Goal: Entertainment & Leisure: Consume media (video, audio)

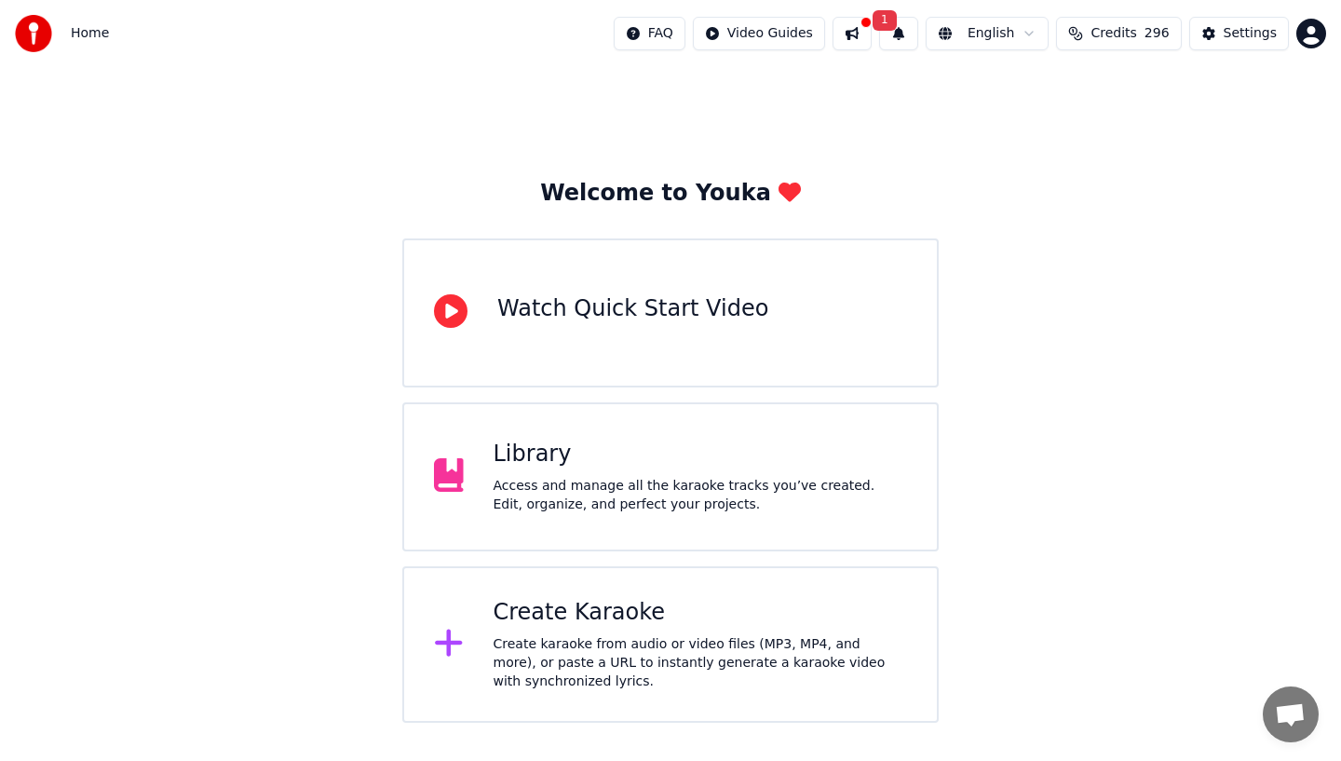
click at [859, 37] on button at bounding box center [851, 34] width 39 height 34
click at [793, 91] on div "Welcome to Youka Watch Quick Start Video Library Access and manage all the kara…" at bounding box center [670, 394] width 1341 height 655
click at [857, 33] on button at bounding box center [851, 34] width 39 height 34
click at [901, 25] on button "1" at bounding box center [898, 34] width 39 height 34
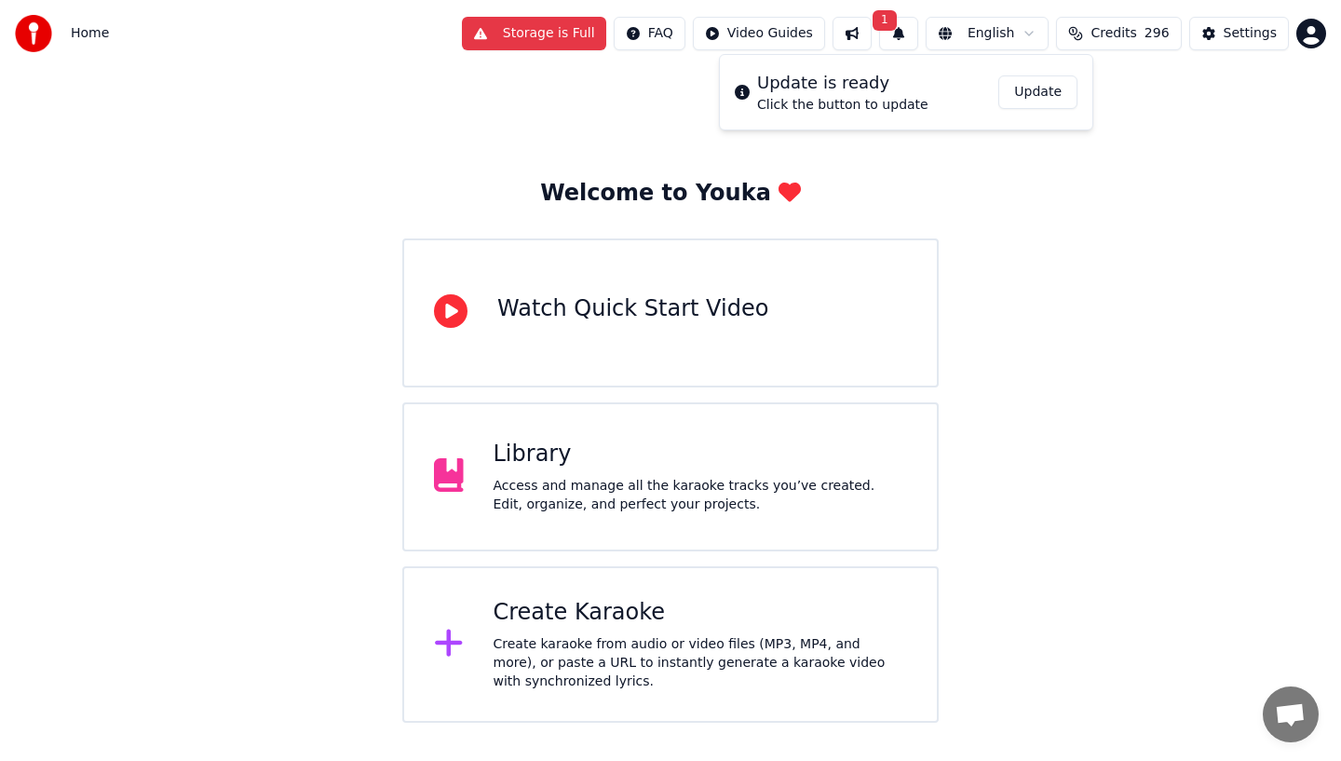
click at [1049, 88] on button "Update" at bounding box center [1037, 92] width 79 height 34
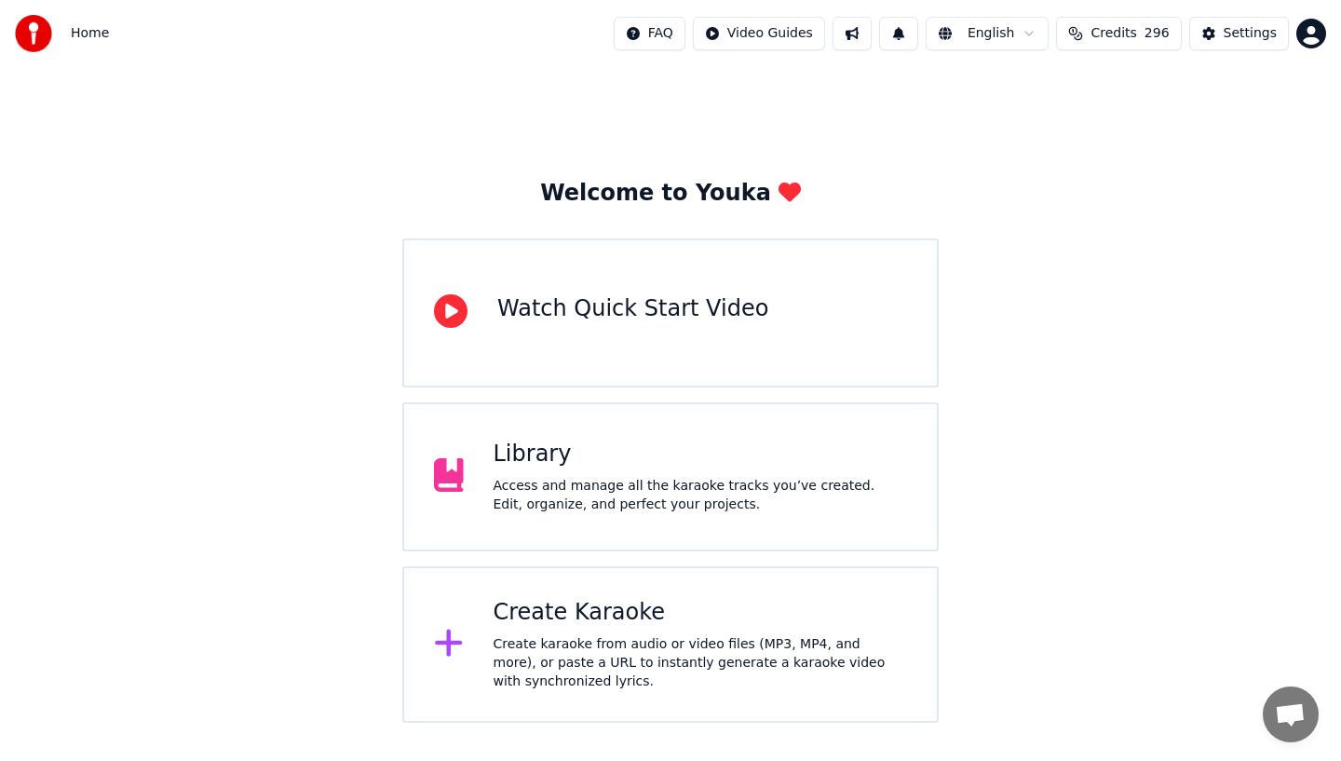
click at [1110, 28] on span "Credits" at bounding box center [1113, 33] width 46 height 19
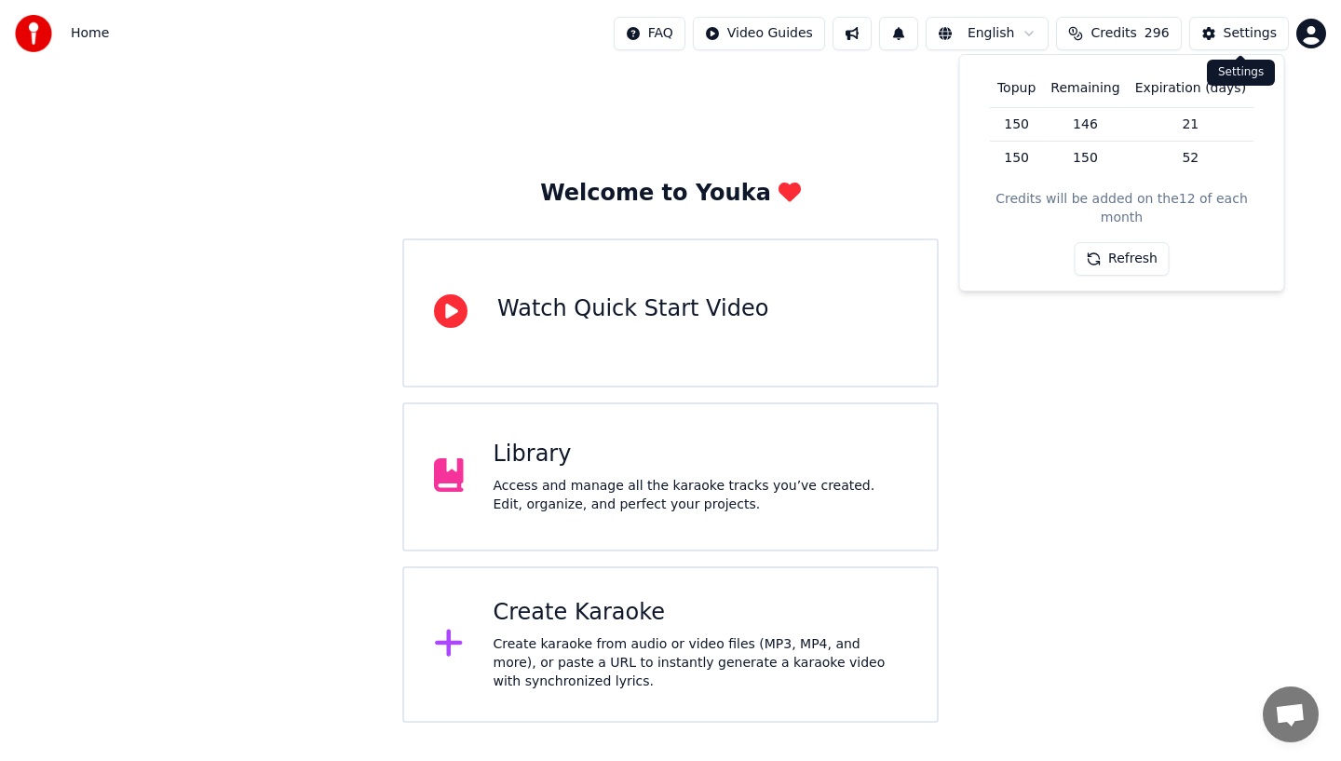
click at [1228, 24] on div "Settings" at bounding box center [1249, 33] width 53 height 19
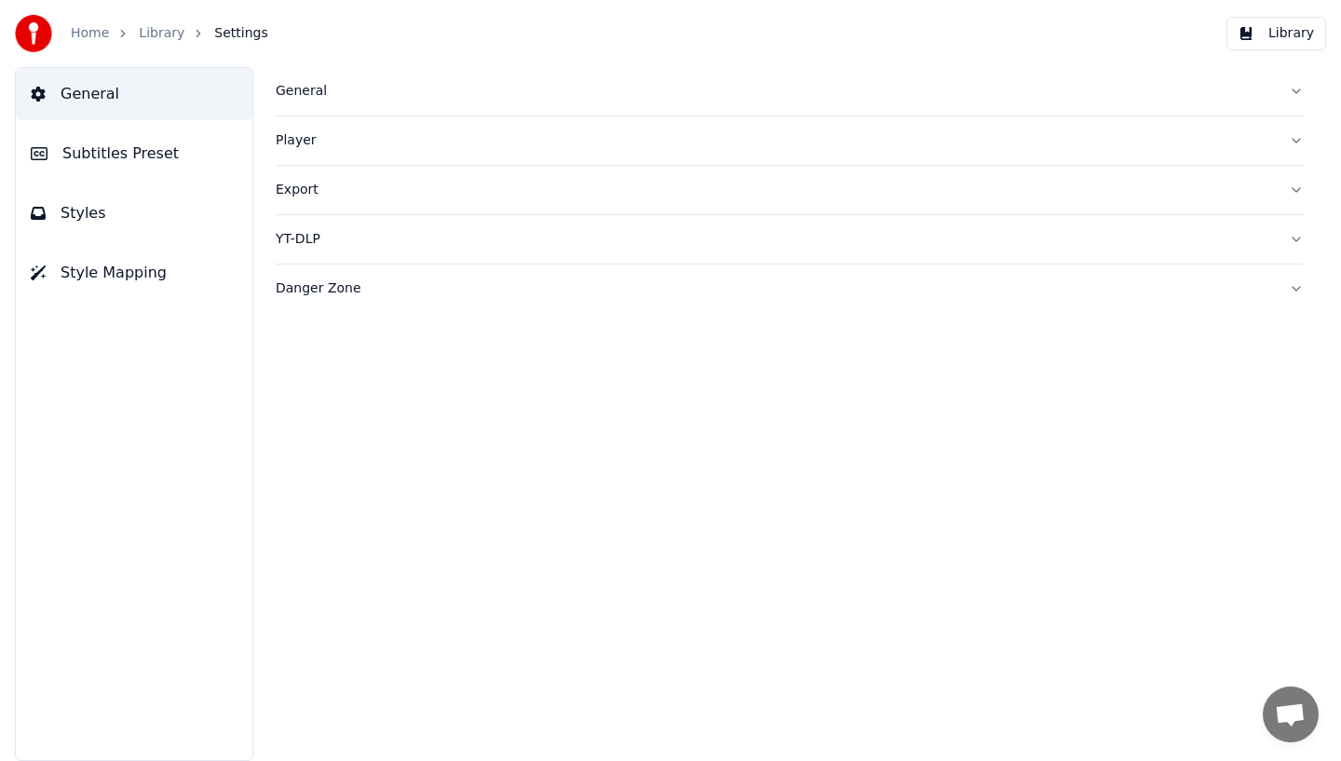
click at [88, 30] on link "Home" at bounding box center [90, 33] width 38 height 19
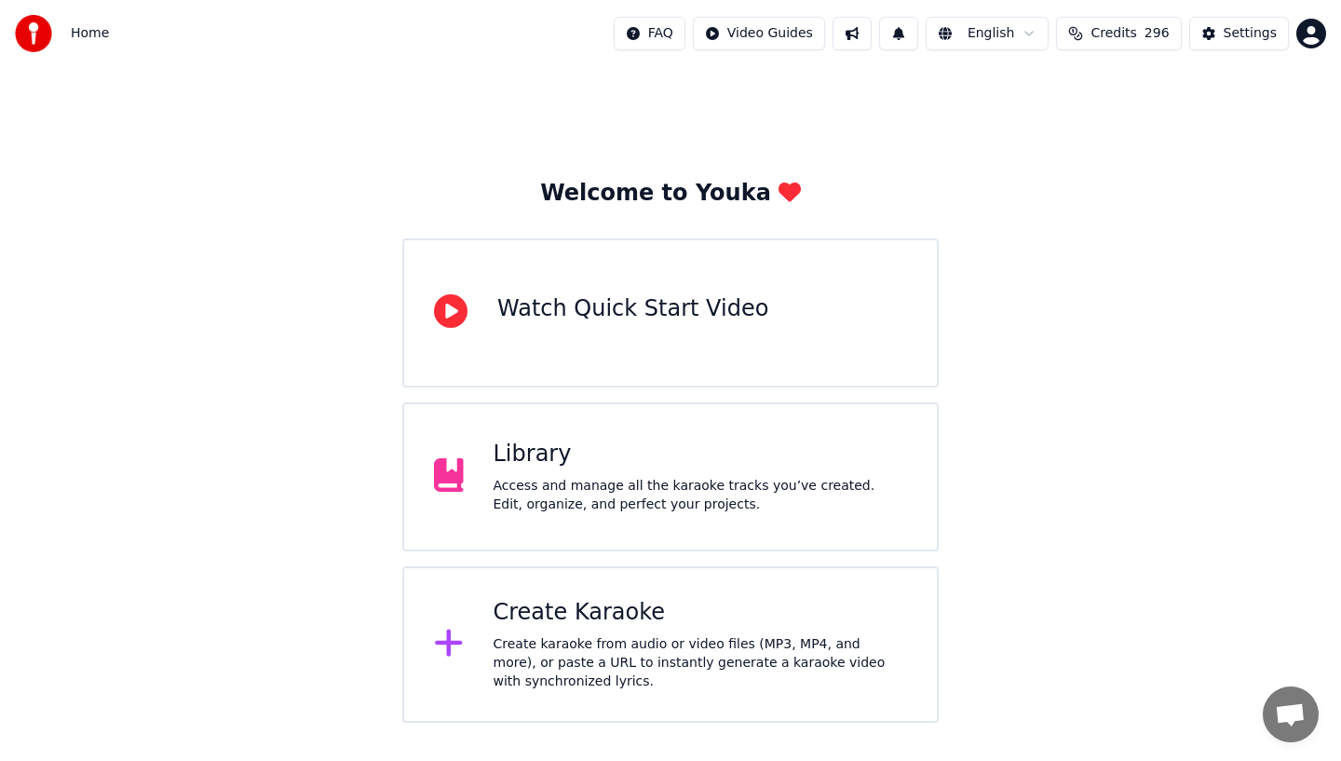
click at [556, 453] on div "Library" at bounding box center [700, 454] width 414 height 30
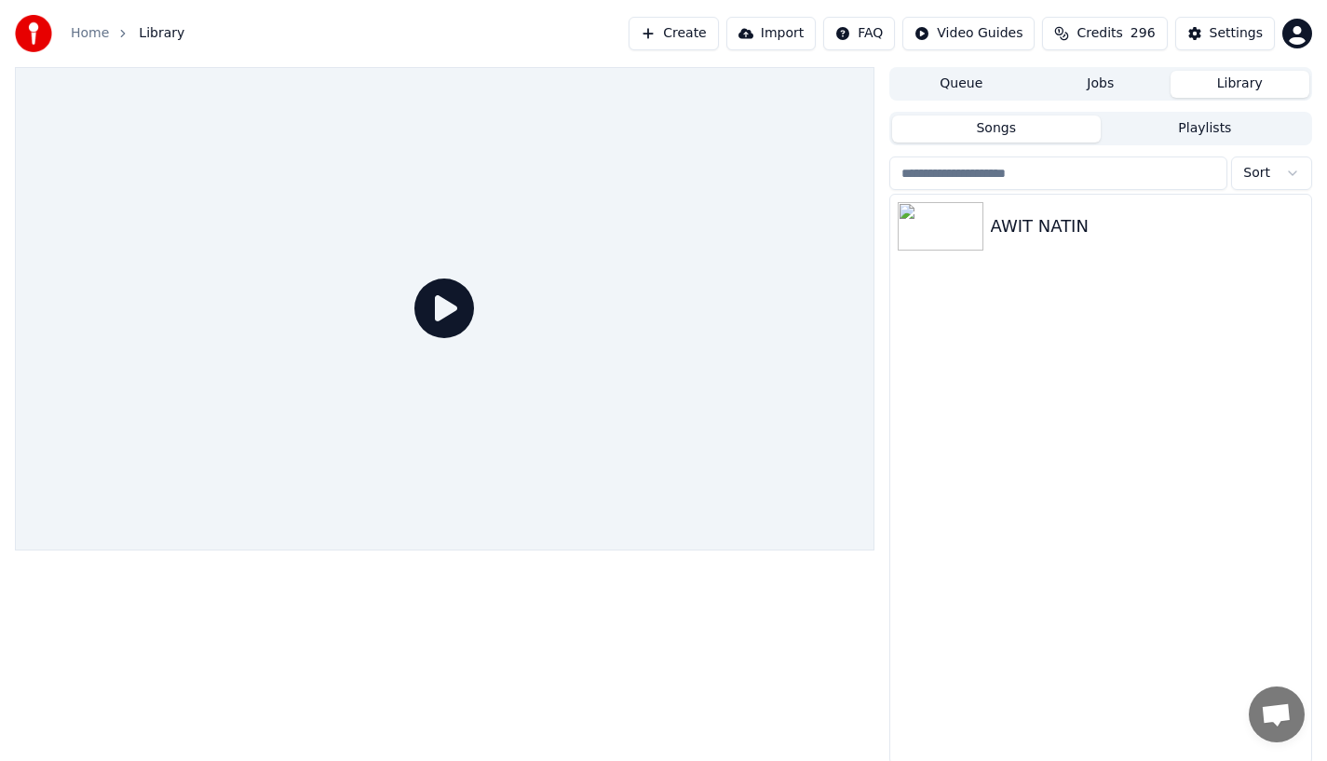
click at [448, 309] on icon at bounding box center [444, 308] width 60 height 60
click at [923, 225] on img at bounding box center [940, 226] width 86 height 48
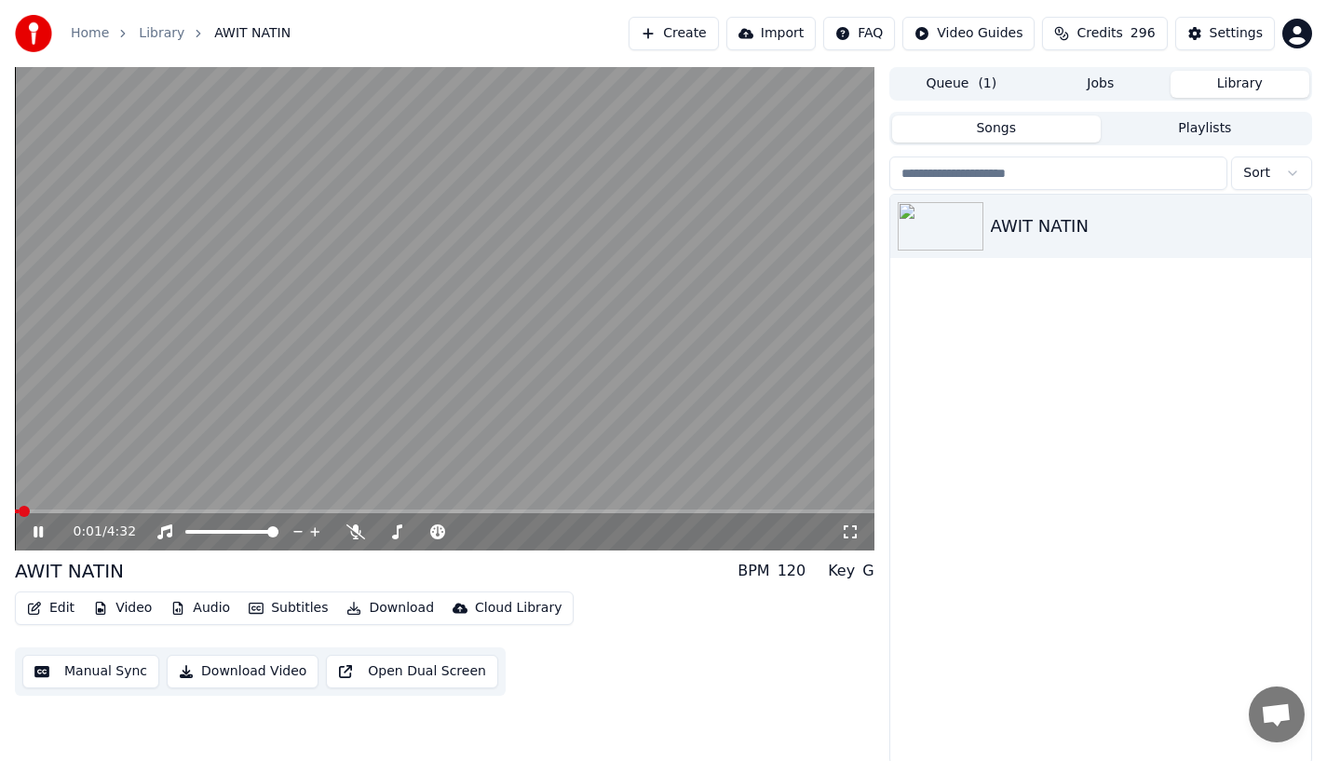
click at [31, 534] on icon at bounding box center [52, 531] width 44 height 15
click at [537, 34] on button "Storage is Full" at bounding box center [549, 34] width 144 height 34
click at [441, 39] on div "Home Library AWIT NATIN Storage is Full Create Import FAQ Video Guides Credits …" at bounding box center [663, 33] width 1327 height 67
click at [461, 610] on button "Cloud Library" at bounding box center [507, 608] width 124 height 26
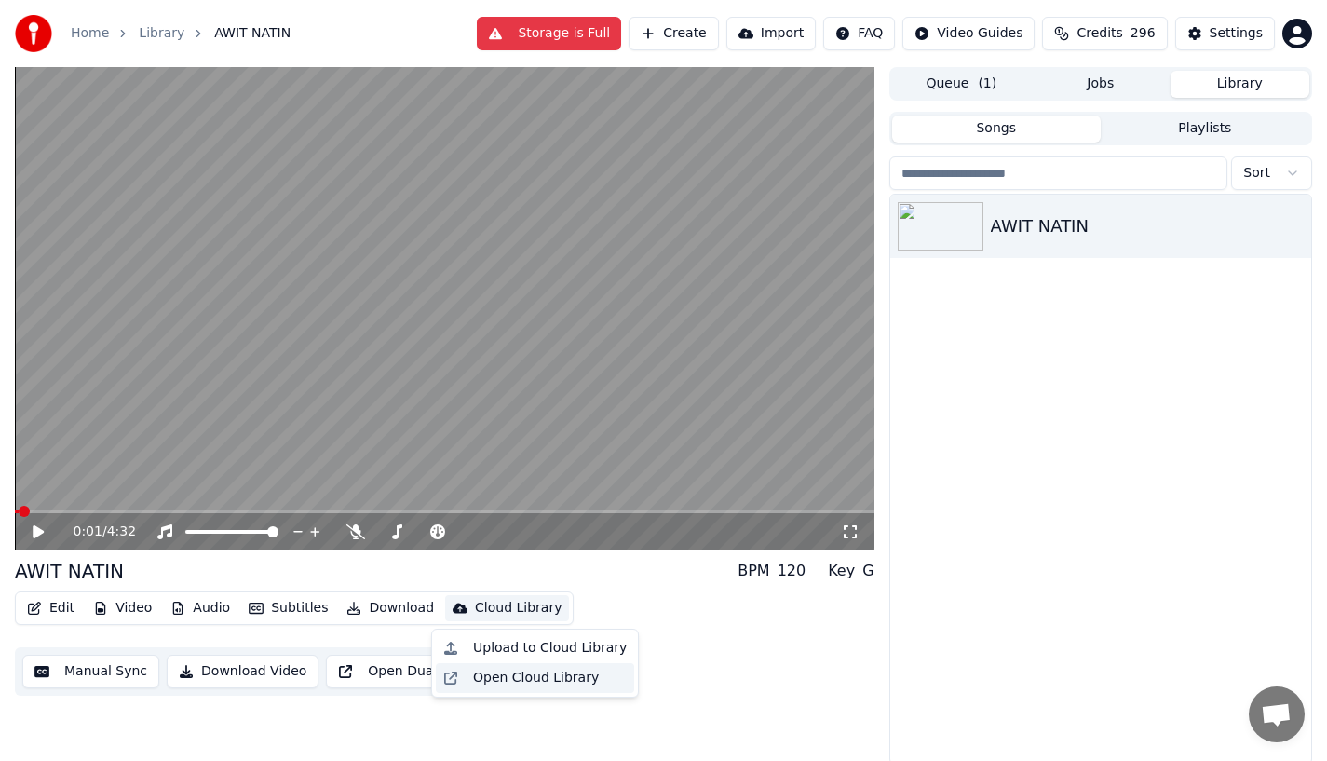
click at [483, 668] on div "Open Cloud Library" at bounding box center [536, 677] width 126 height 19
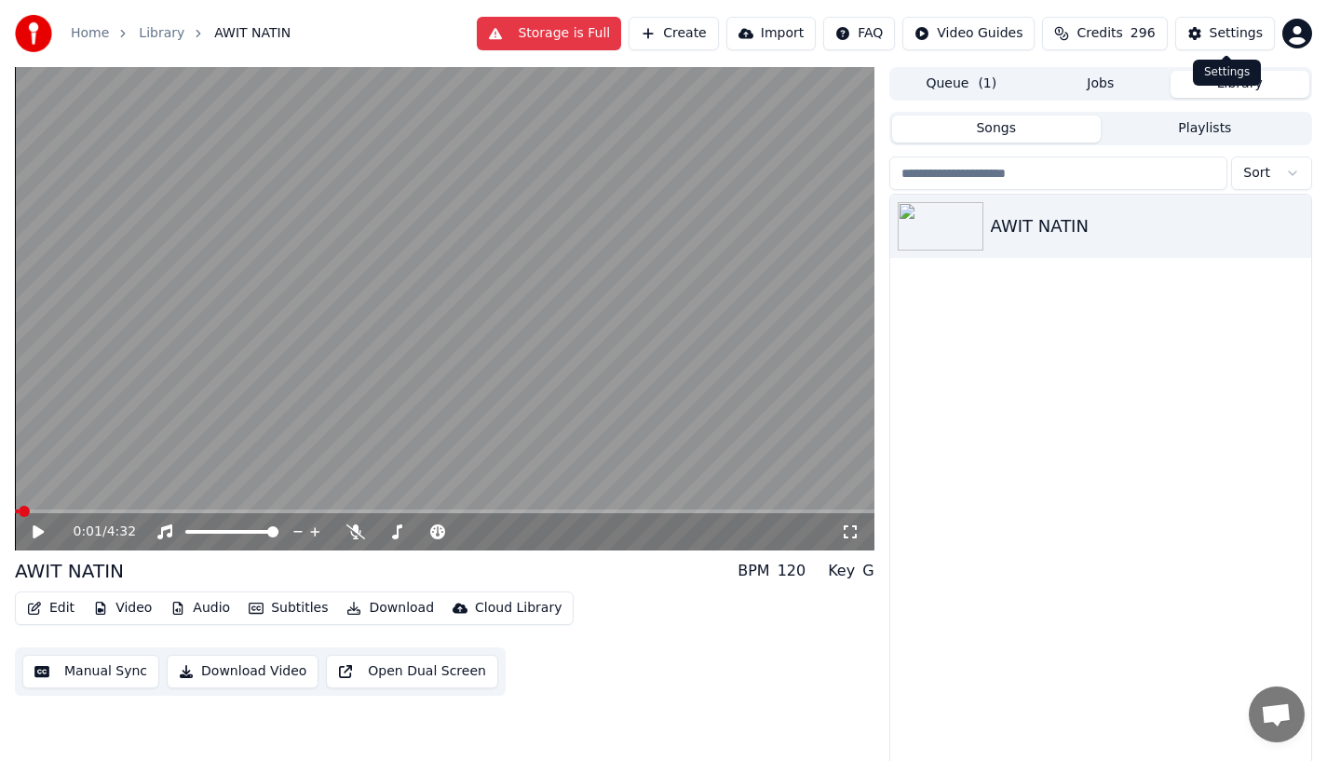
click at [1253, 23] on button "Settings" at bounding box center [1225, 34] width 100 height 34
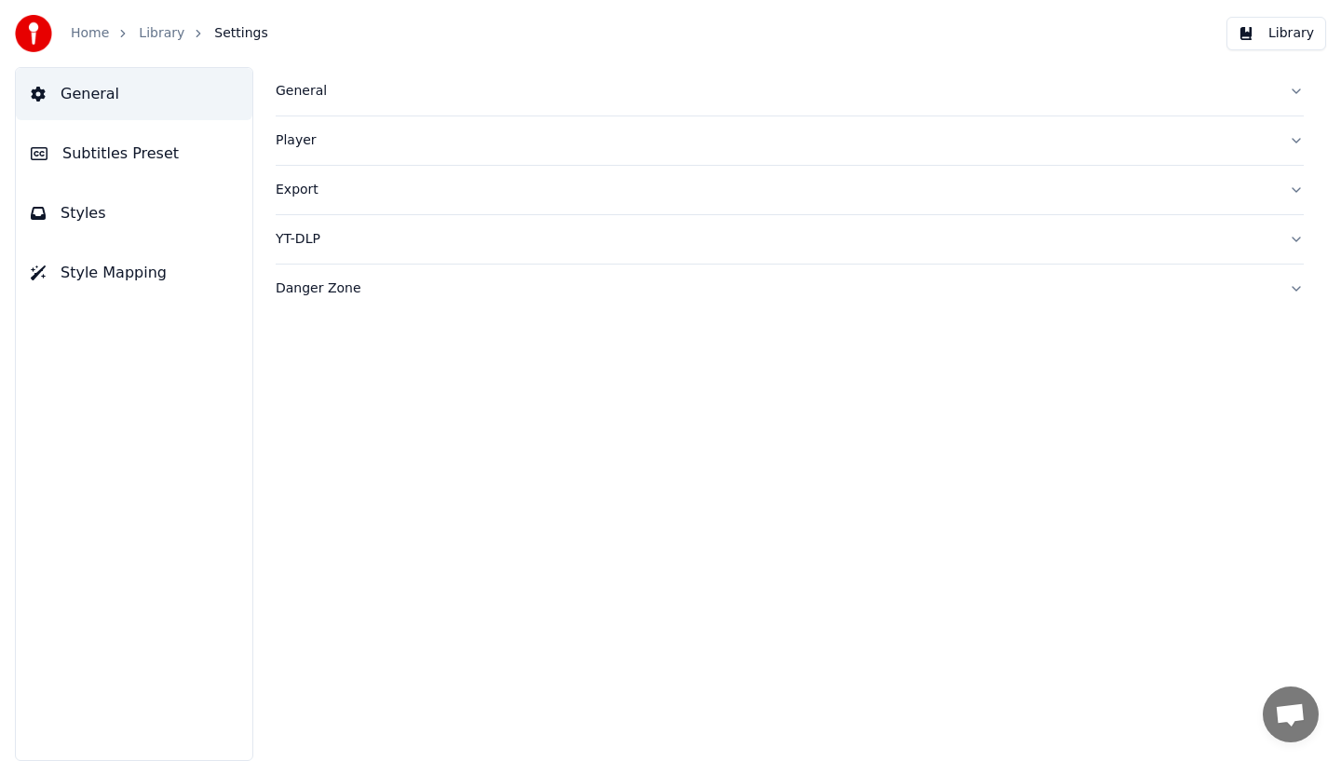
click at [88, 35] on link "Home" at bounding box center [90, 33] width 38 height 19
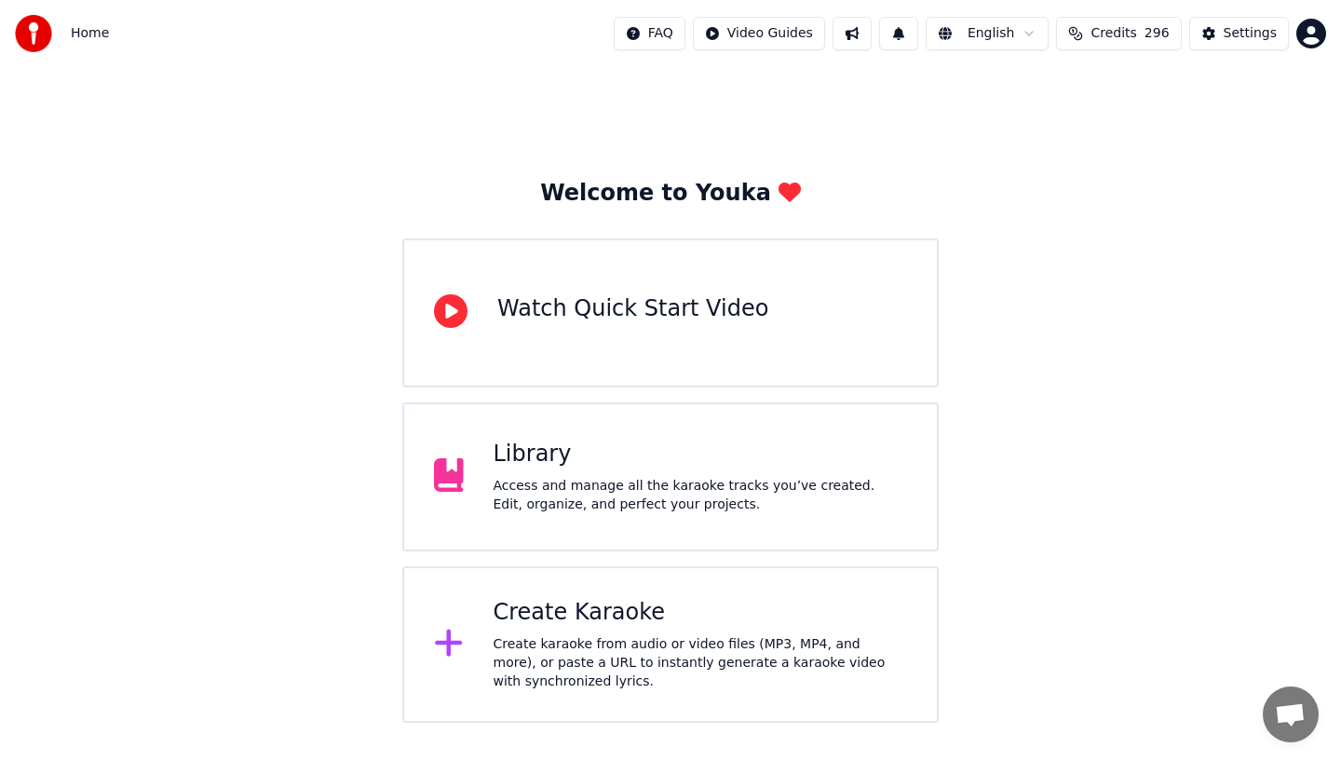
click at [587, 547] on div "Library Access and manage all the karaoke tracks you’ve created. Edit, organize…" at bounding box center [670, 476] width 536 height 149
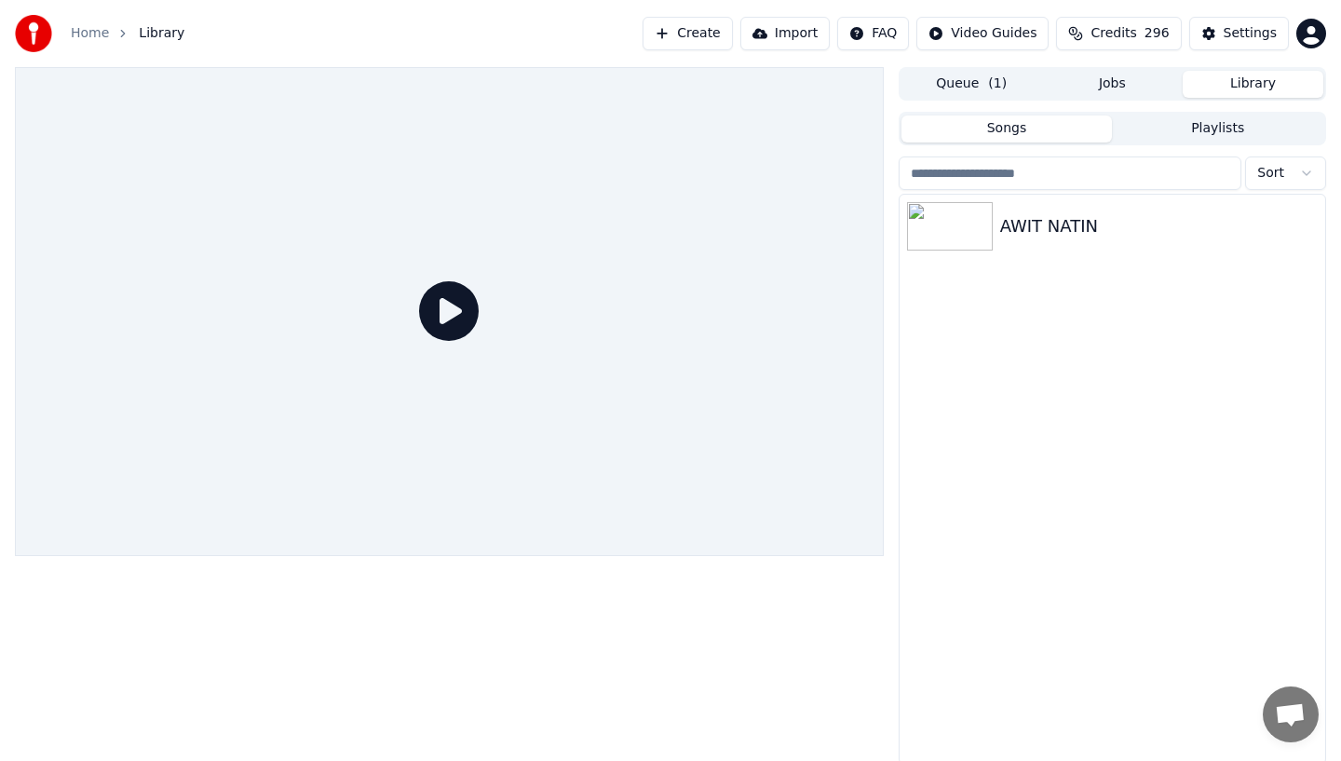
click at [1093, 87] on button "Jobs" at bounding box center [1112, 84] width 141 height 27
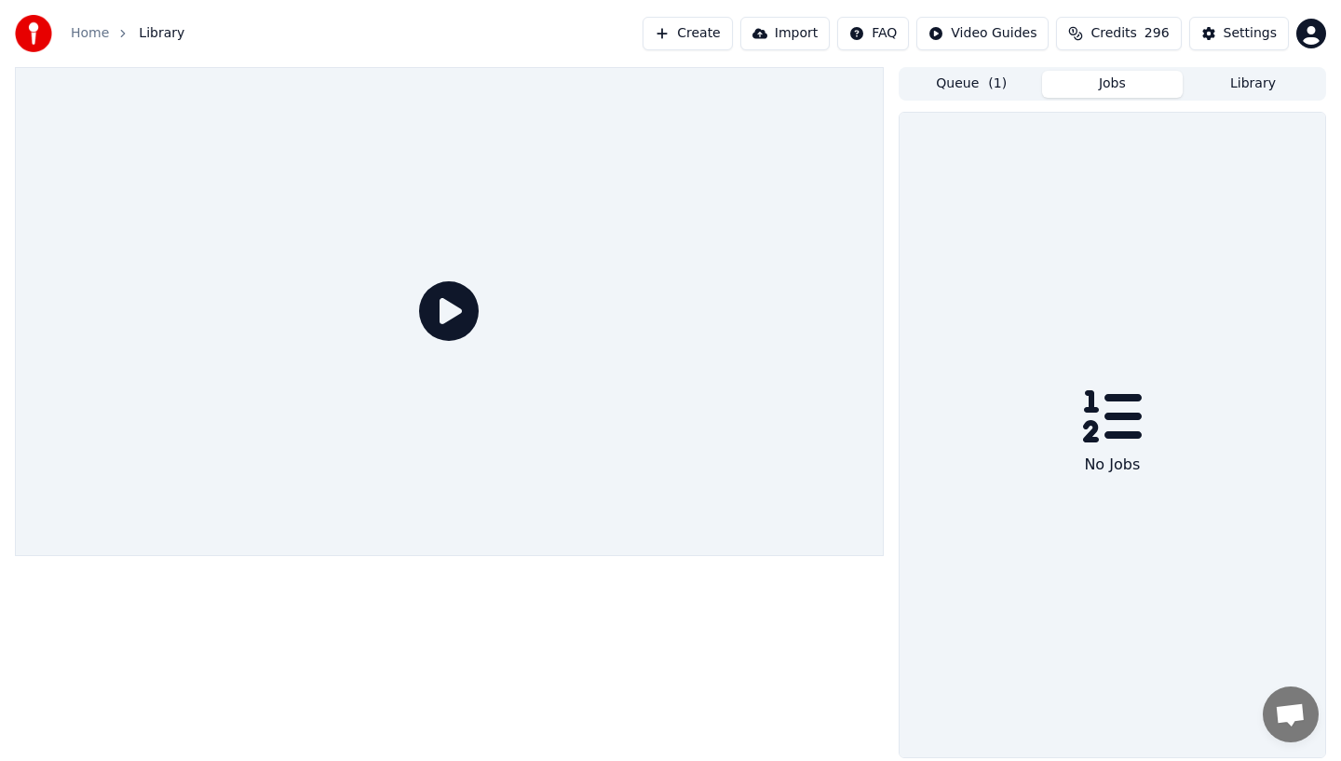
click at [985, 82] on button "Queue ( 1 )" at bounding box center [971, 84] width 141 height 27
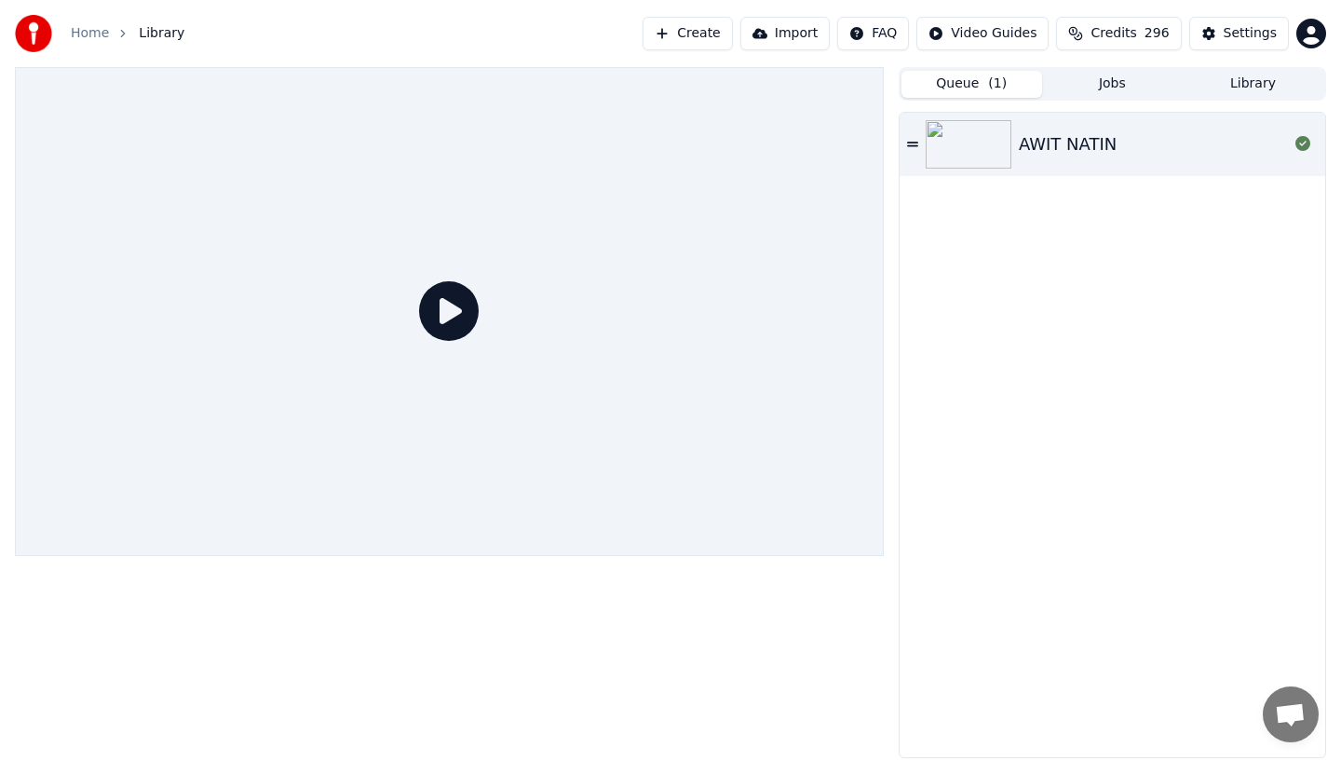
click at [1247, 83] on button "Library" at bounding box center [1252, 84] width 141 height 27
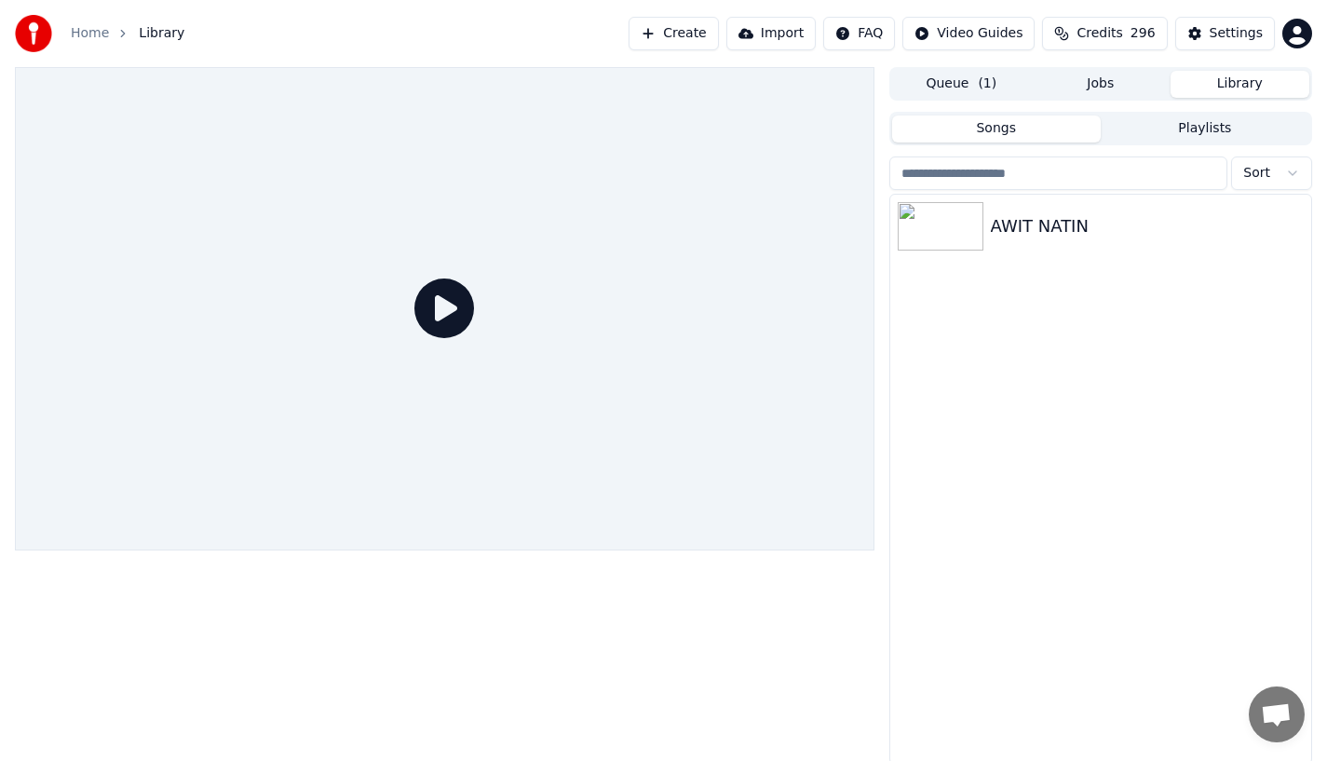
click at [1216, 133] on button "Playlists" at bounding box center [1204, 128] width 209 height 27
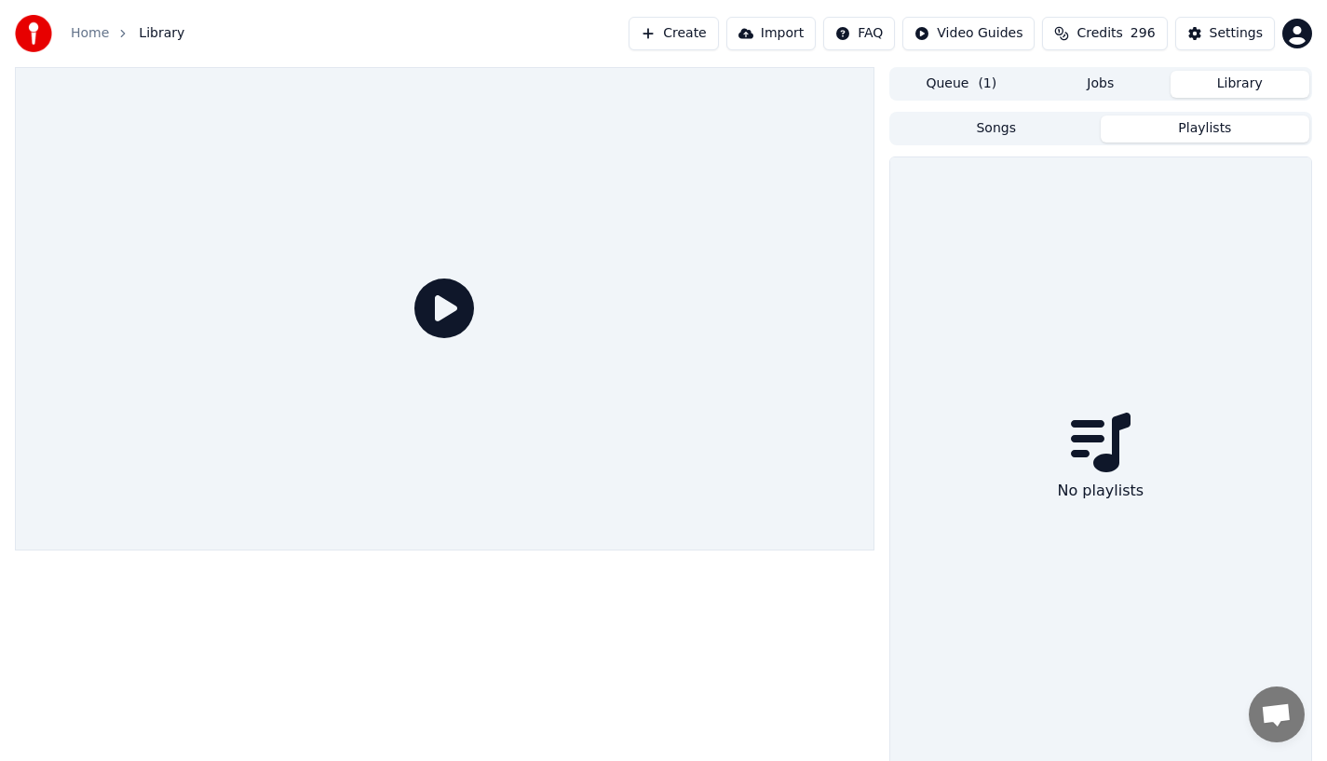
click at [1050, 133] on button "Songs" at bounding box center [996, 128] width 209 height 27
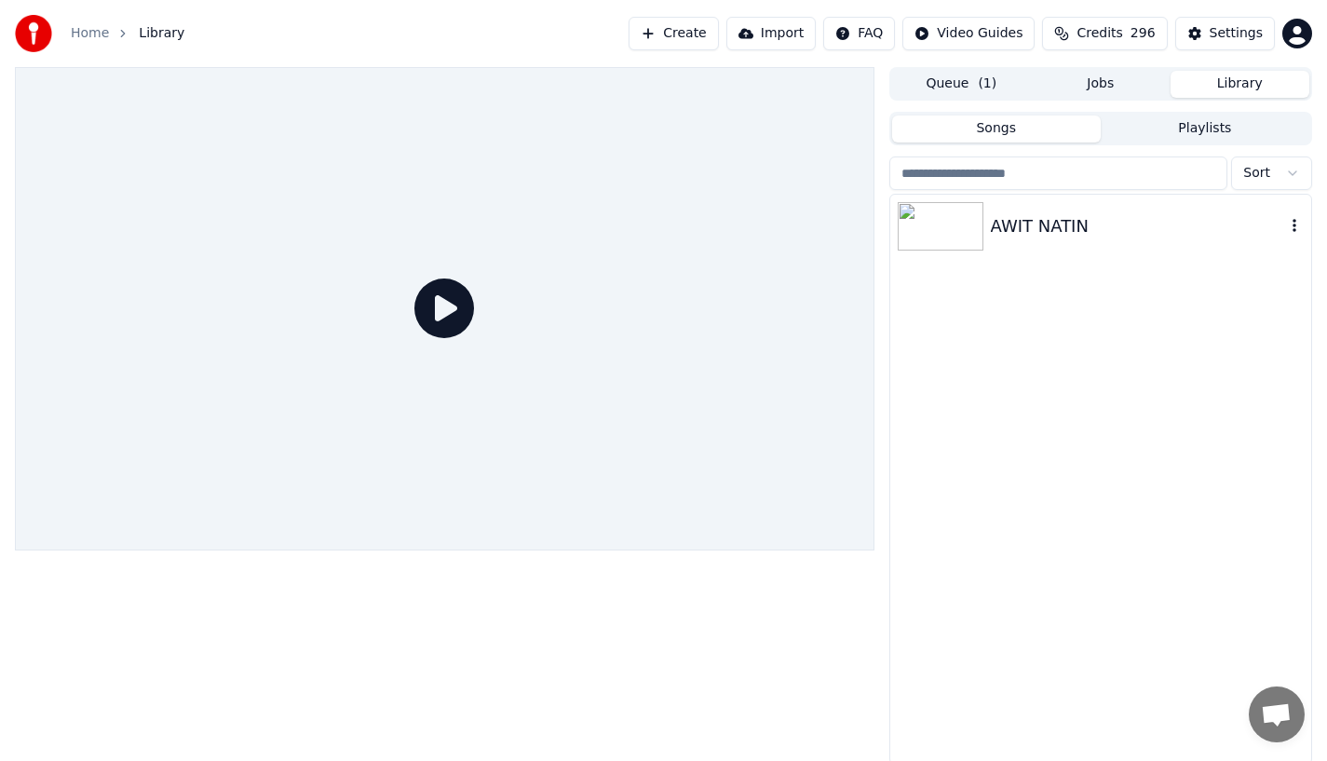
click at [1087, 225] on div "AWIT NATIN" at bounding box center [1138, 226] width 294 height 26
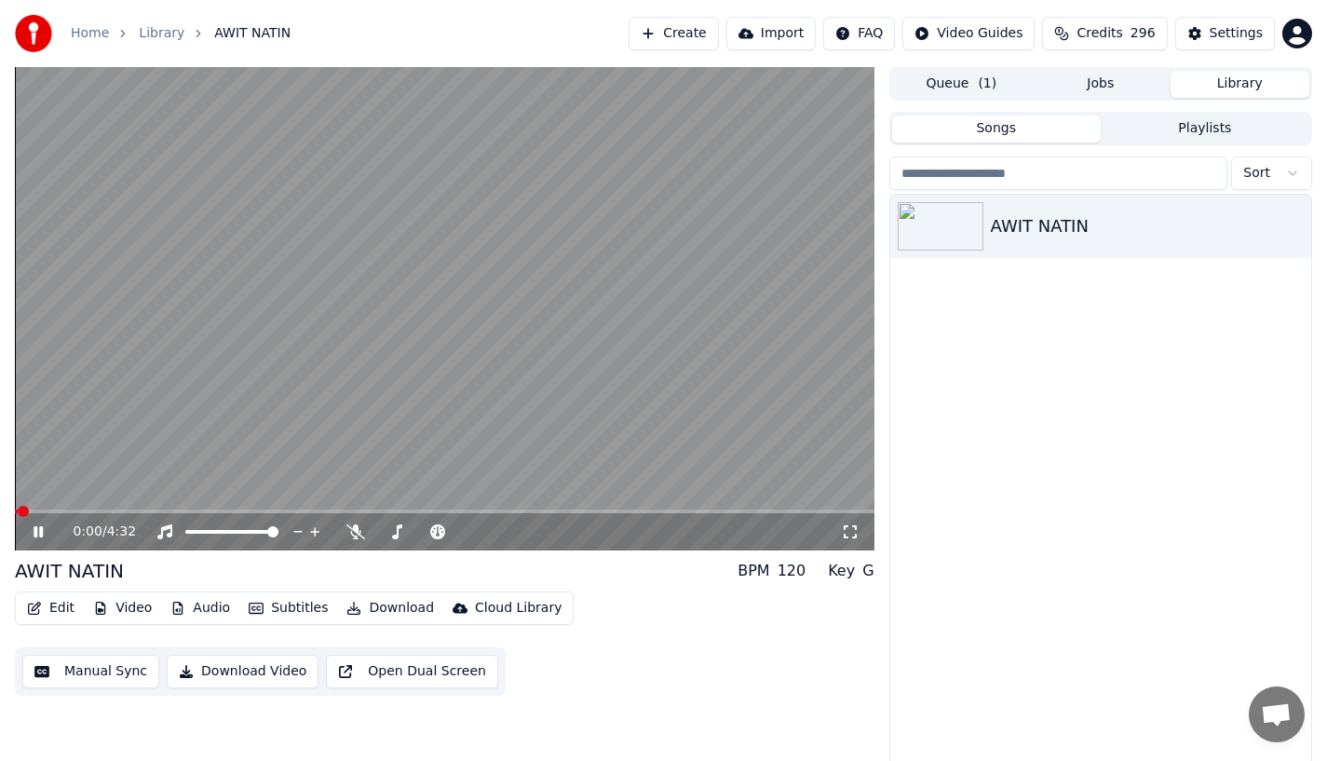
click at [393, 671] on button "Open Dual Screen" at bounding box center [412, 671] width 172 height 34
click at [35, 533] on icon at bounding box center [38, 531] width 9 height 11
